Goal: Check status: Check status

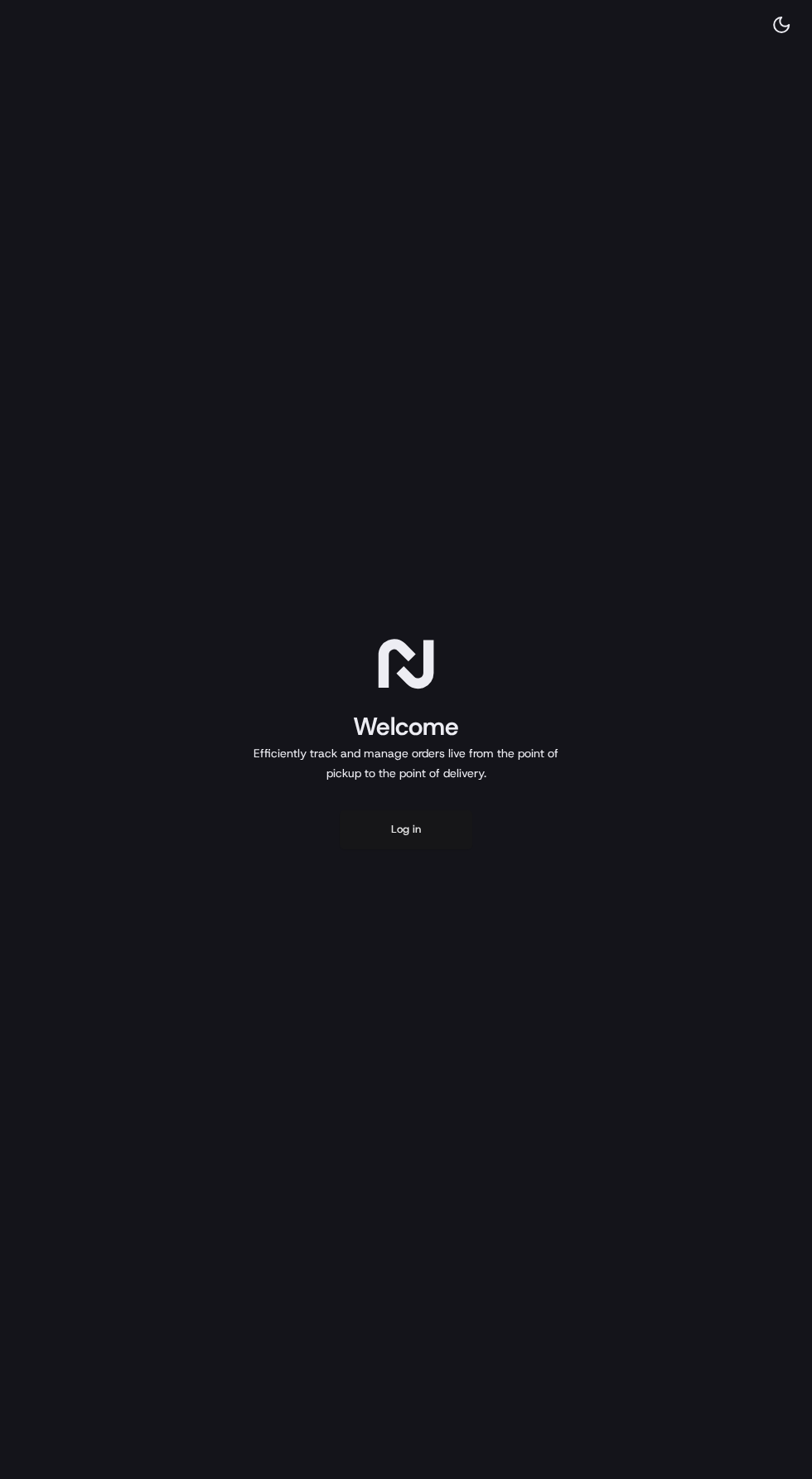
click at [391, 838] on button "Log in" at bounding box center [406, 829] width 133 height 40
